Goal: Ask a question

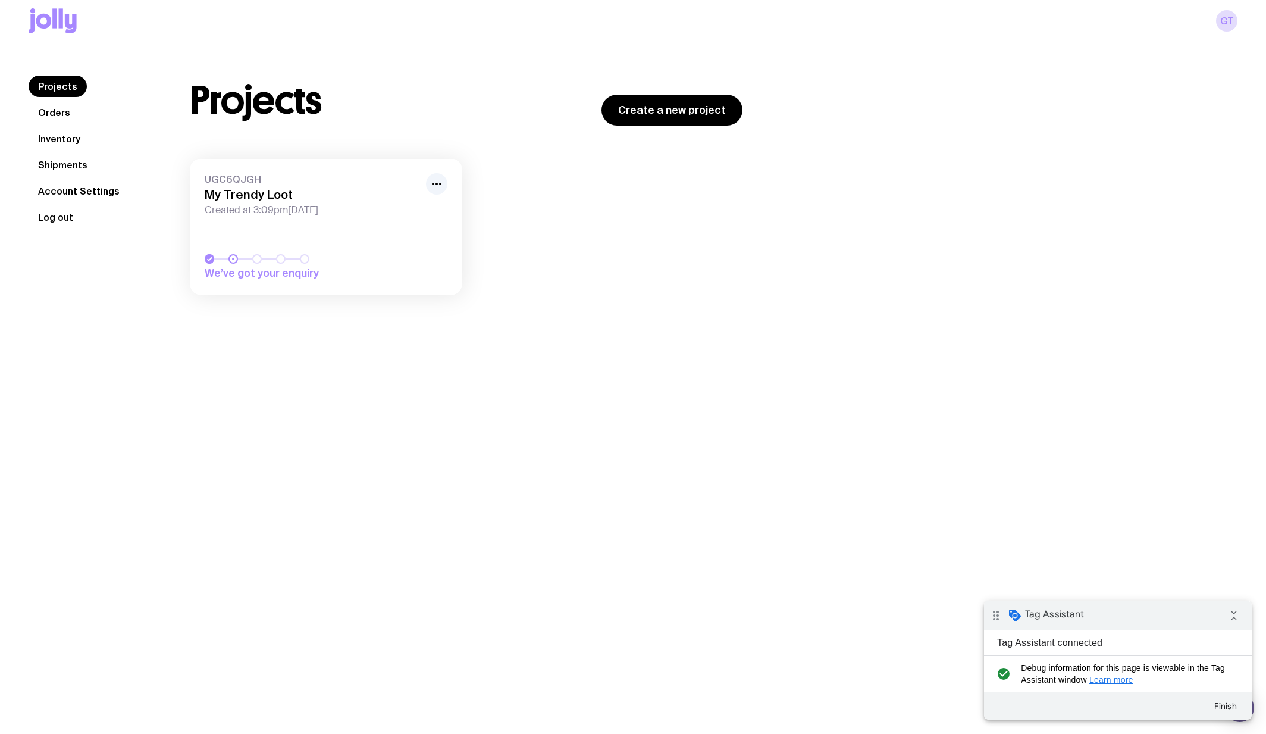
click at [69, 225] on button "Log out" at bounding box center [56, 216] width 54 height 21
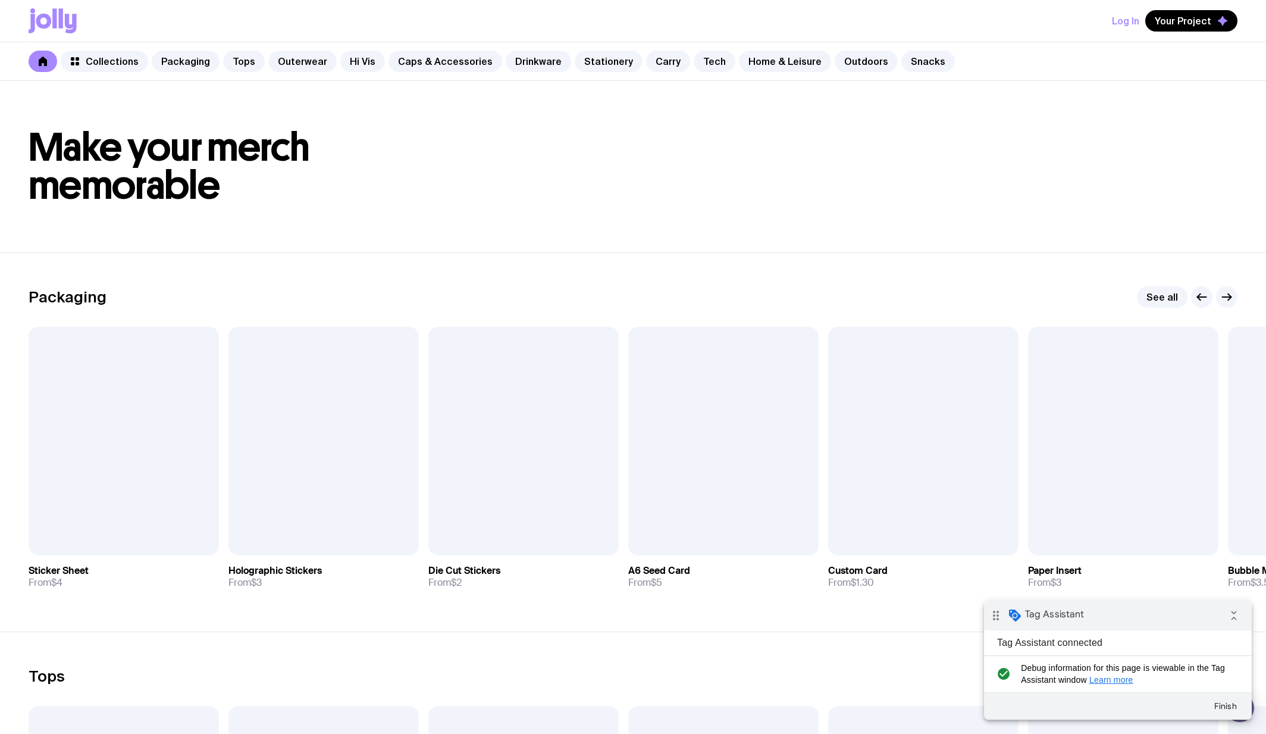
click at [1199, 9] on div "Log In Your Project" at bounding box center [633, 21] width 1209 height 42
drag, startPoint x: 1188, startPoint y: 17, endPoint x: 842, endPoint y: 202, distance: 392.1
click at [306, 530] on span "Add to wishlist" at bounding box center [304, 533] width 68 height 12
click at [1194, 10] on div "Log In Your Project Holographic Stickers has been added to your wishlist" at bounding box center [633, 21] width 1209 height 42
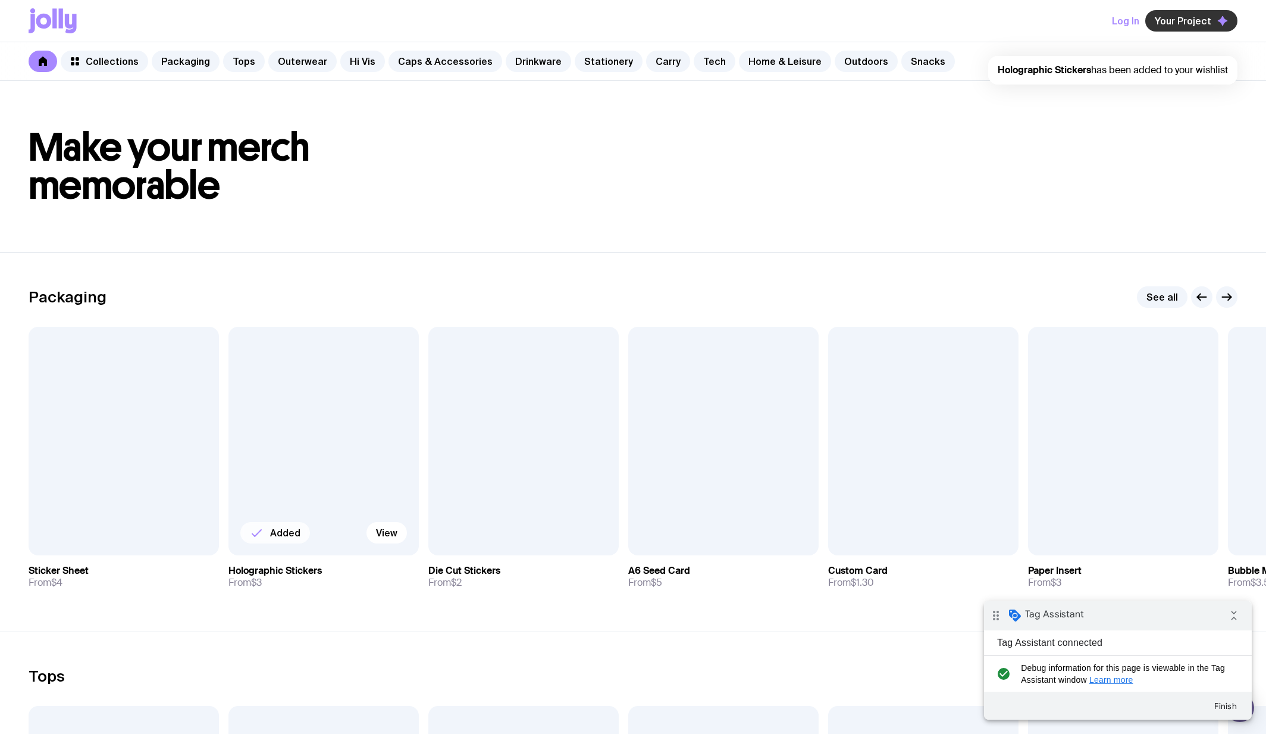
click at [1194, 15] on span "Your Project" at bounding box center [1183, 21] width 57 height 12
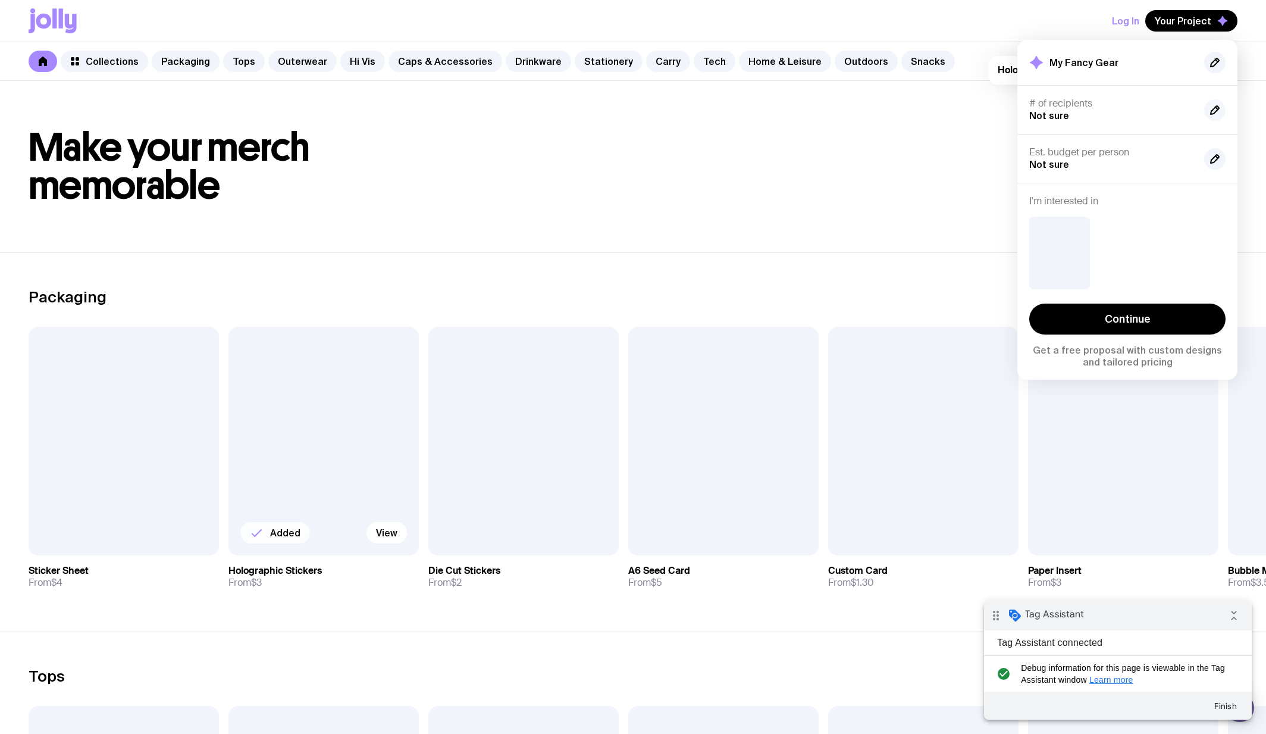
click at [1223, 108] on button "button" at bounding box center [1214, 109] width 21 height 21
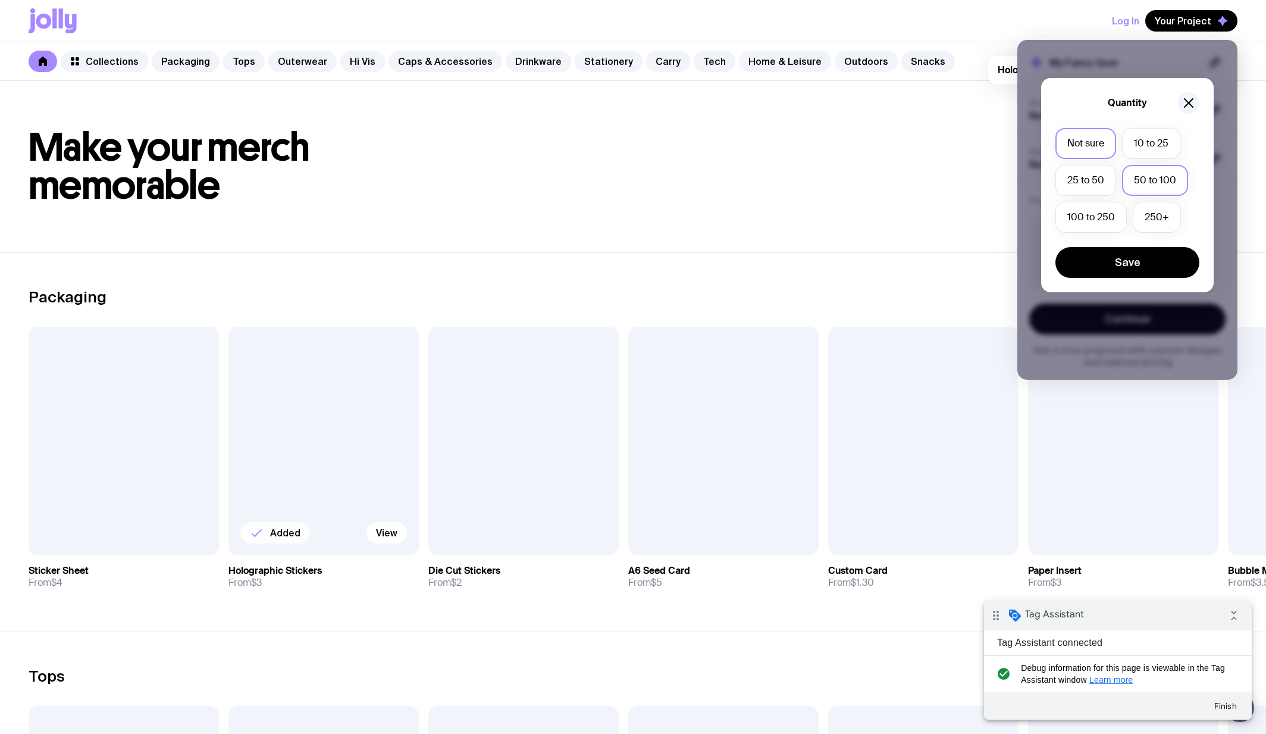
click at [1142, 178] on label "50 to 100" at bounding box center [1155, 180] width 66 height 31
click at [0, 0] on input "50 to 100" at bounding box center [0, 0] width 0 height 0
click at [1151, 272] on button "Save" at bounding box center [1127, 262] width 144 height 31
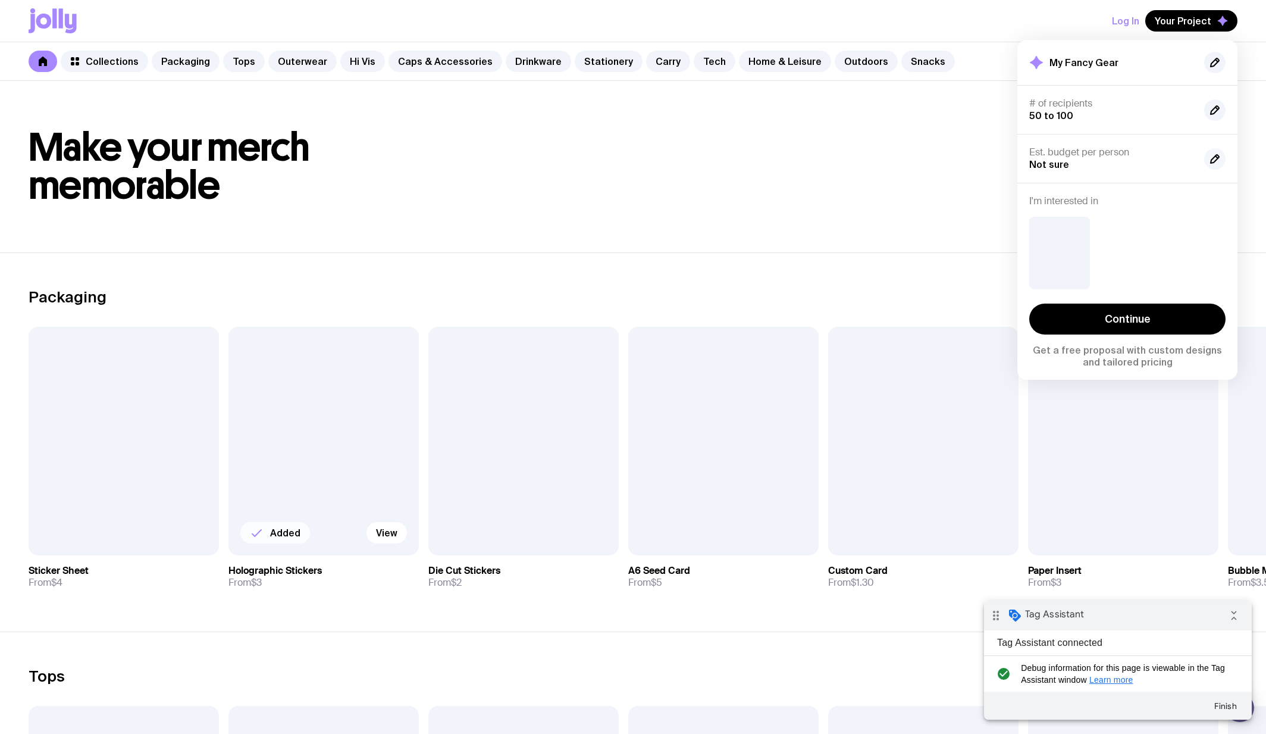
click at [1218, 158] on icon "button" at bounding box center [1215, 159] width 8 height 8
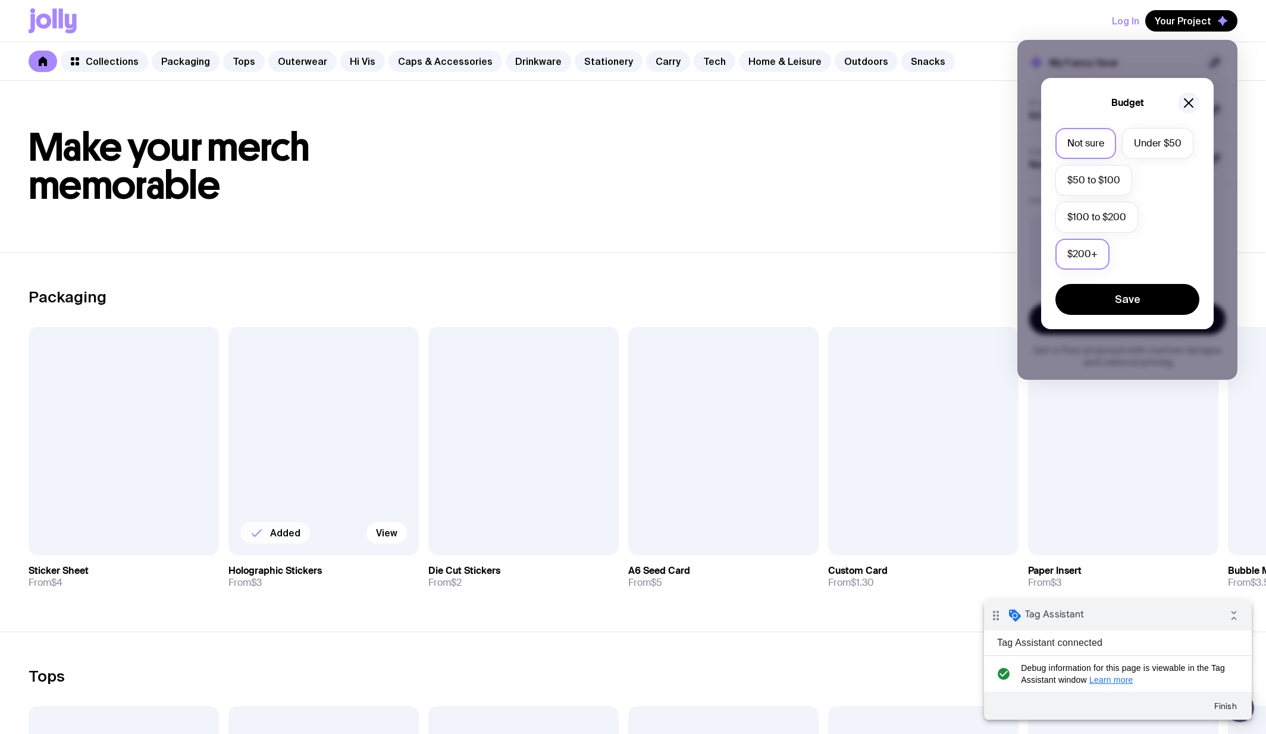
click at [1101, 240] on label "$200+" at bounding box center [1082, 254] width 54 height 31
click at [0, 0] on input "$200+" at bounding box center [0, 0] width 0 height 0
click at [1120, 302] on button "Save" at bounding box center [1127, 299] width 144 height 31
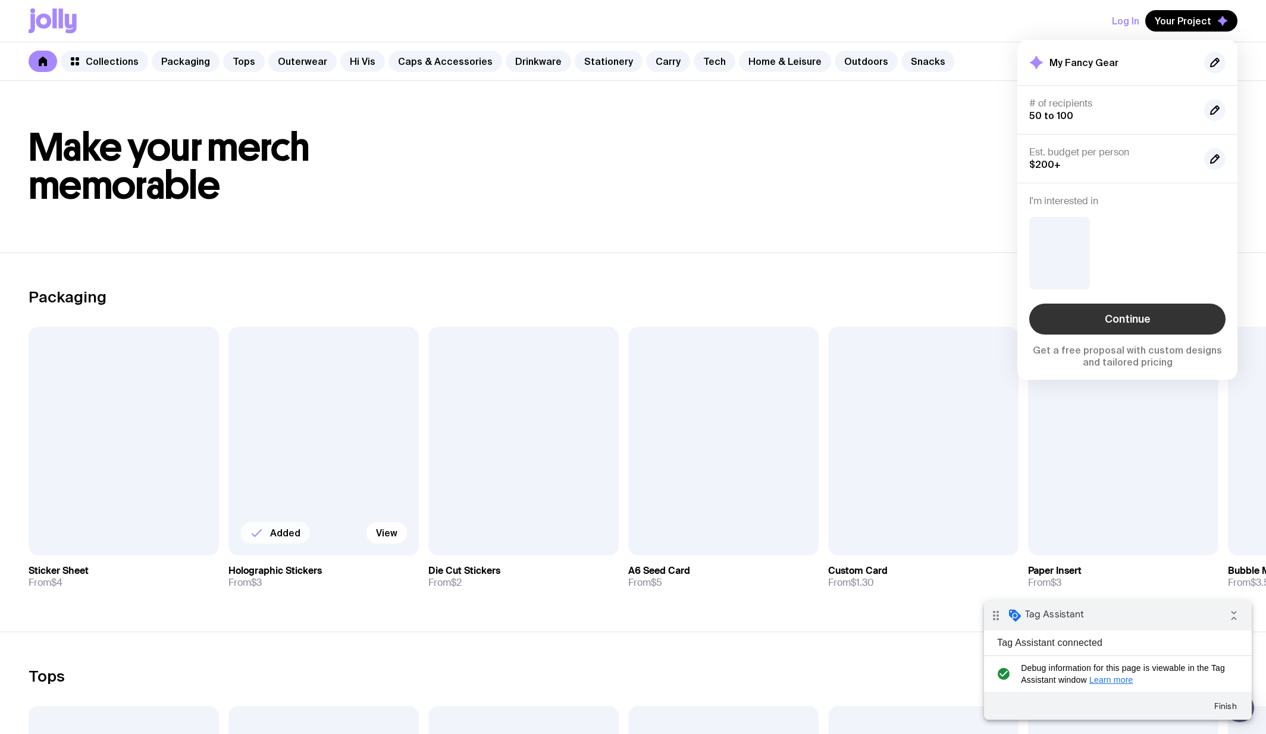
click at [1095, 313] on link "Continue" at bounding box center [1127, 318] width 196 height 31
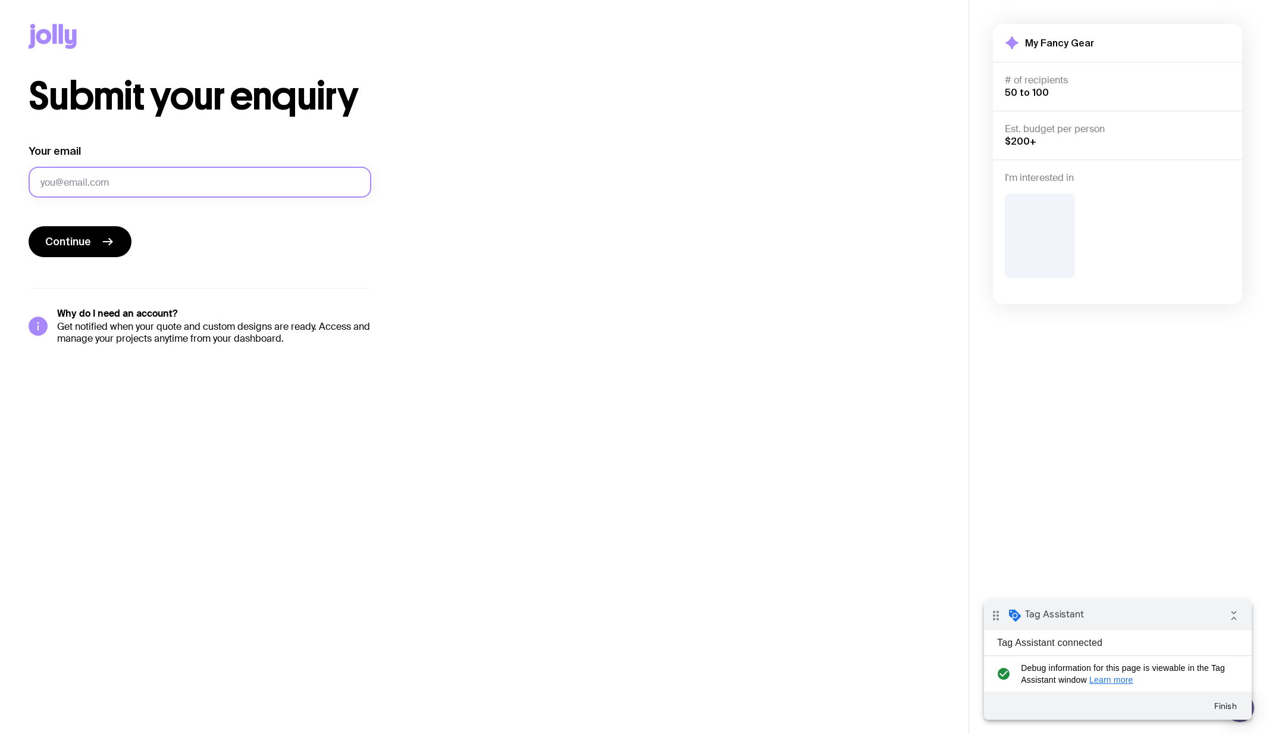
click at [240, 195] on input "Your email" at bounding box center [200, 182] width 343 height 31
click at [109, 186] on input "[EMAIL_ADDRESS][DOMAIN_NAME]" at bounding box center [200, 182] width 343 height 31
type input "[EMAIL_ADDRESS][DOMAIN_NAME]"
click at [104, 232] on button "Continue" at bounding box center [80, 241] width 103 height 31
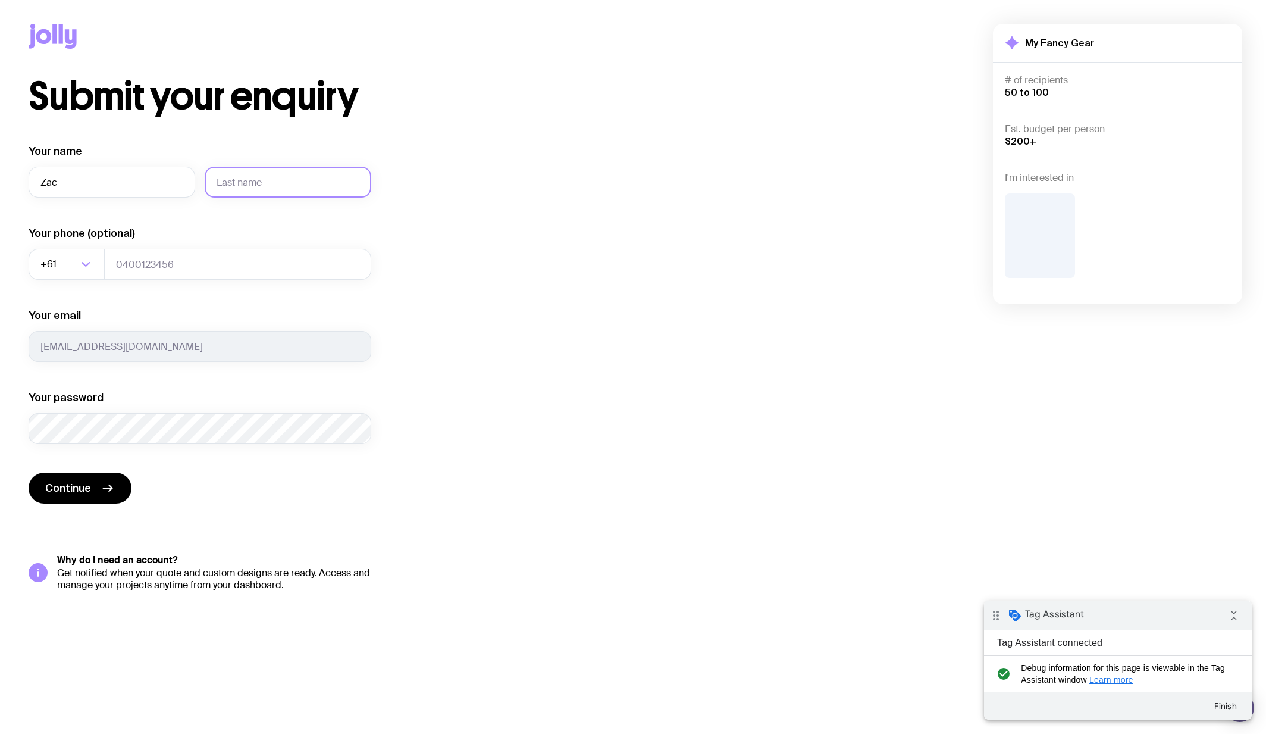
type input "Zac"
click at [227, 178] on input "text" at bounding box center [288, 182] width 167 height 31
type input "Test"
click at [142, 276] on input "tel" at bounding box center [237, 264] width 267 height 31
type input "0412345678"
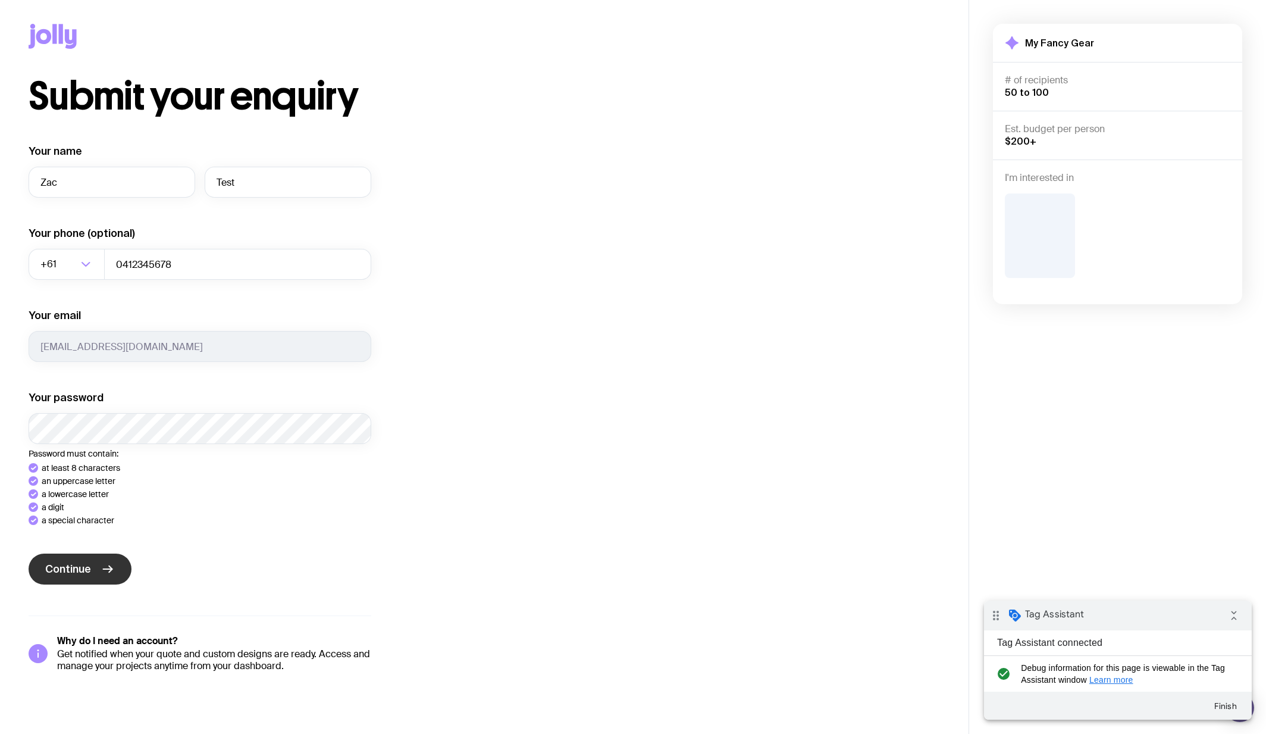
click at [98, 575] on div "Your name Zac Test Your phone (optional) +61 Loading... 0412345678 Your email […" at bounding box center [200, 408] width 343 height 528
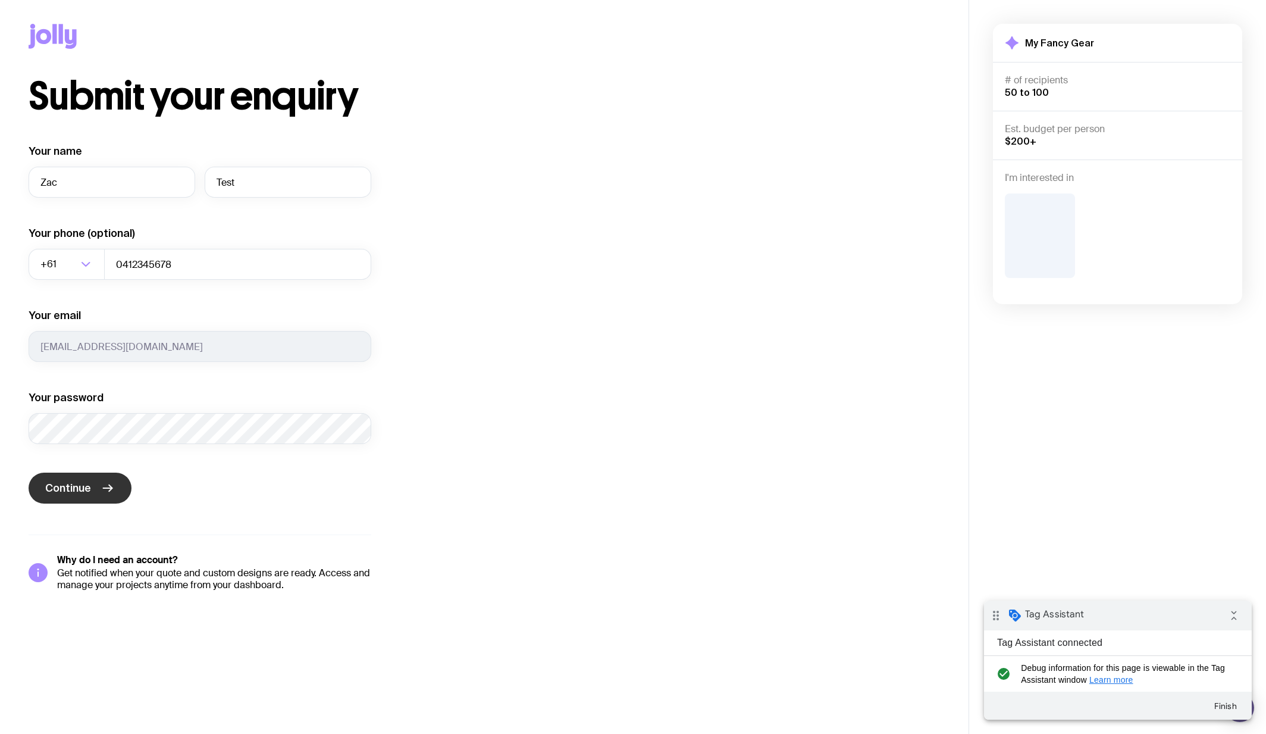
click at [85, 487] on span "Continue" at bounding box center [68, 488] width 46 height 14
